Goal: Go to known website: Go to known website

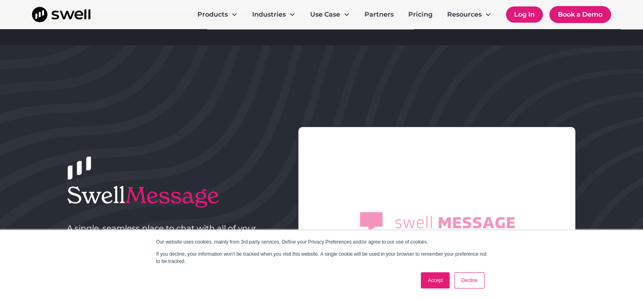
click at [525, 10] on link "Log In" at bounding box center [524, 14] width 37 height 16
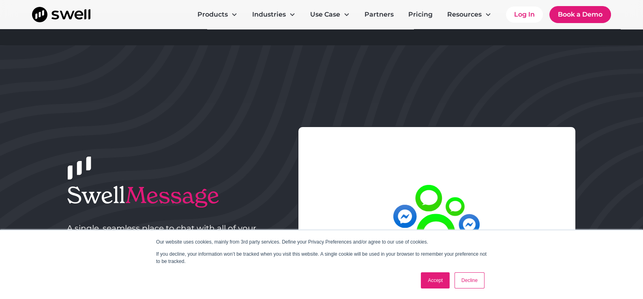
click at [434, 280] on link "Accept" at bounding box center [435, 281] width 29 height 16
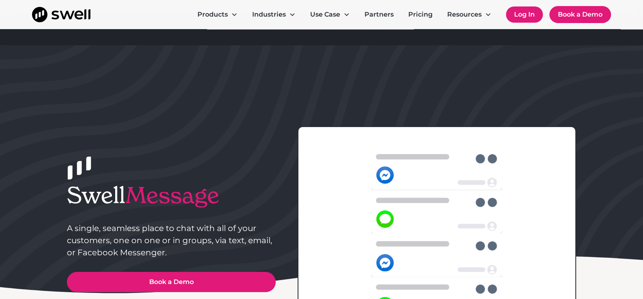
click at [524, 16] on link "Log In" at bounding box center [524, 14] width 37 height 16
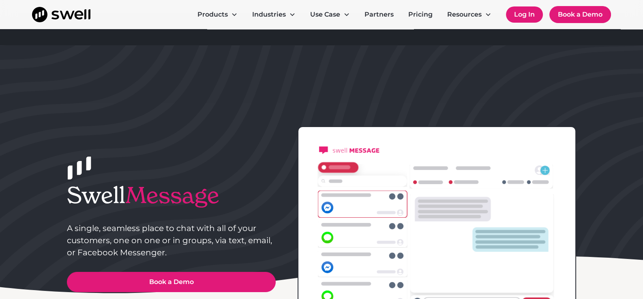
click at [521, 14] on link "Log In" at bounding box center [524, 14] width 37 height 16
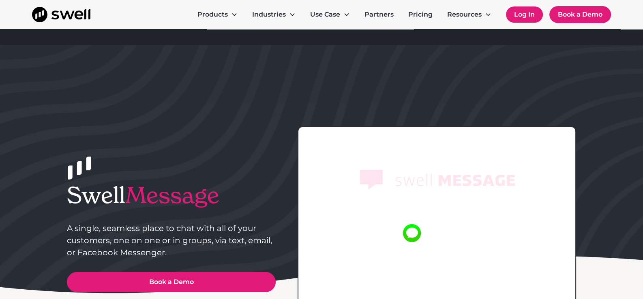
click at [527, 18] on link "Log In" at bounding box center [524, 14] width 37 height 16
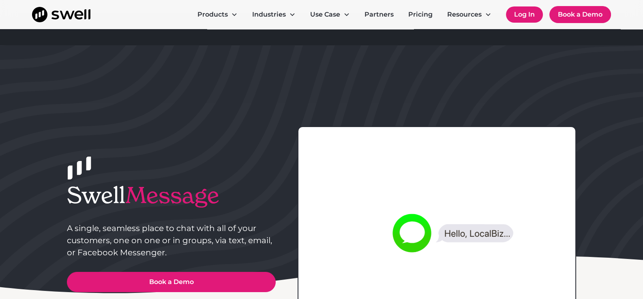
click at [526, 10] on link "Log In" at bounding box center [524, 14] width 37 height 16
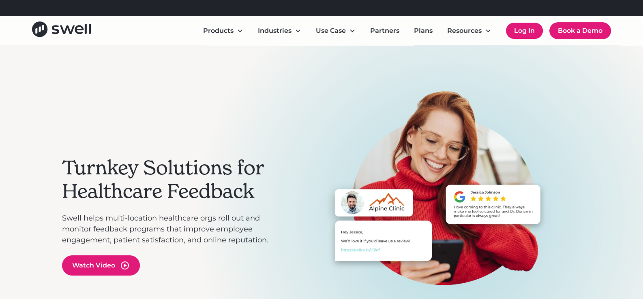
click at [517, 30] on link "Log In" at bounding box center [524, 31] width 37 height 16
